Goal: Check status: Check status

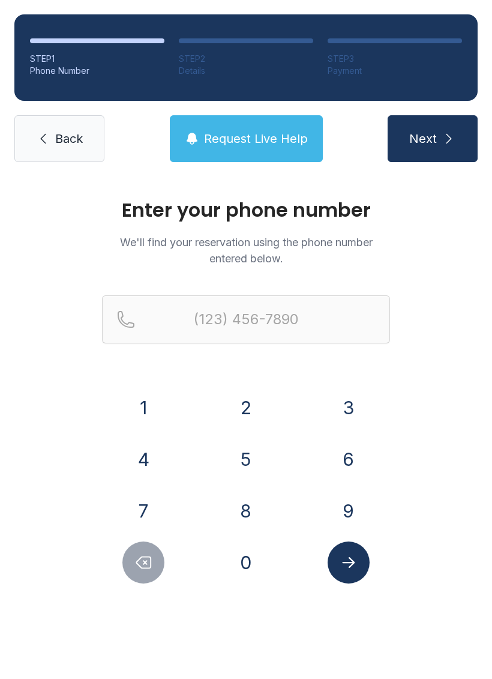
click at [335, 500] on button "9" at bounding box center [349, 511] width 42 height 42
click at [260, 555] on button "0" at bounding box center [246, 562] width 42 height 42
click at [163, 460] on button "4" at bounding box center [143, 459] width 42 height 42
click at [154, 508] on button "7" at bounding box center [143, 511] width 42 height 42
click at [242, 568] on button "0" at bounding box center [246, 562] width 42 height 42
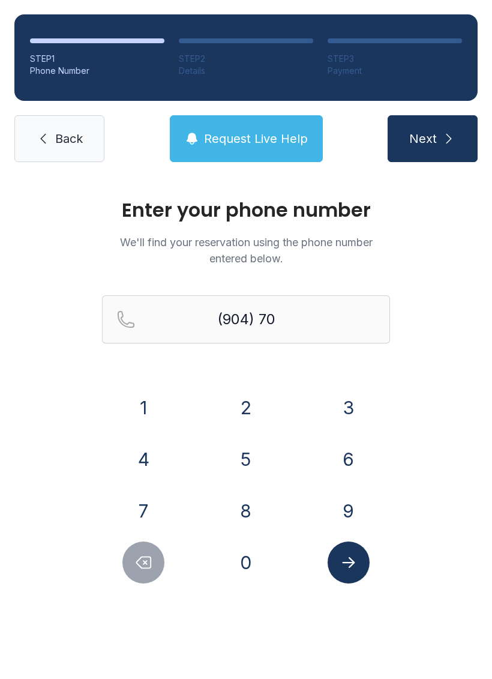
click at [145, 463] on button "4" at bounding box center [143, 459] width 42 height 42
click at [154, 392] on button "1" at bounding box center [143, 407] width 42 height 42
click at [253, 516] on button "8" at bounding box center [246, 511] width 42 height 42
click at [358, 465] on button "6" at bounding box center [349, 459] width 42 height 42
click at [253, 455] on button "5" at bounding box center [246, 459] width 42 height 42
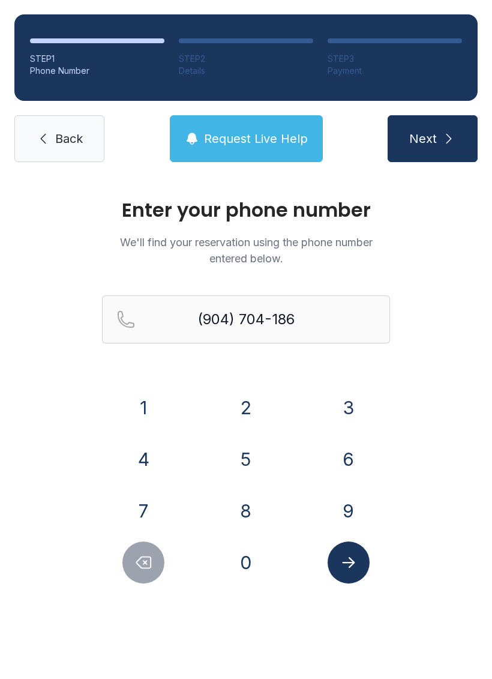
type input "[PHONE_NUMBER]"
click at [355, 571] on button "Submit lookup form" at bounding box center [349, 562] width 42 height 42
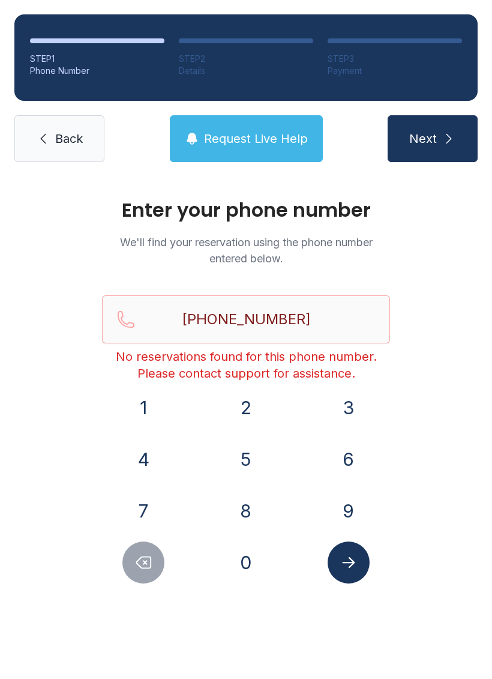
click at [353, 569] on icon "Submit lookup form" at bounding box center [349, 562] width 18 height 18
click at [77, 139] on span "Back" at bounding box center [69, 138] width 28 height 17
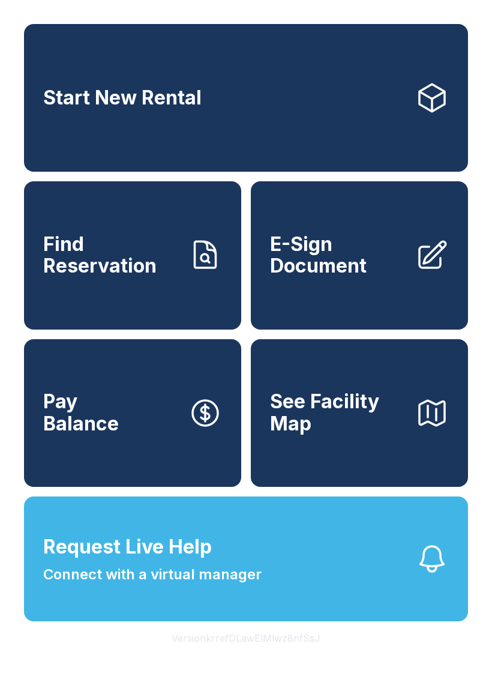
click at [326, 595] on button "Request Live Help Connect with a virtual manager" at bounding box center [246, 558] width 444 height 125
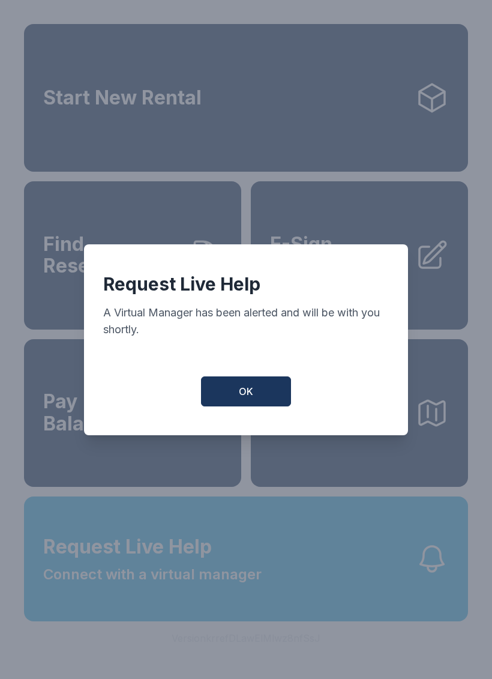
click at [249, 375] on div "Request Live Help A Virtual Manager has been alerted and will be with you short…" at bounding box center [246, 339] width 324 height 191
click at [247, 391] on button "OK" at bounding box center [246, 391] width 90 height 30
